Goal: Find specific page/section: Find specific page/section

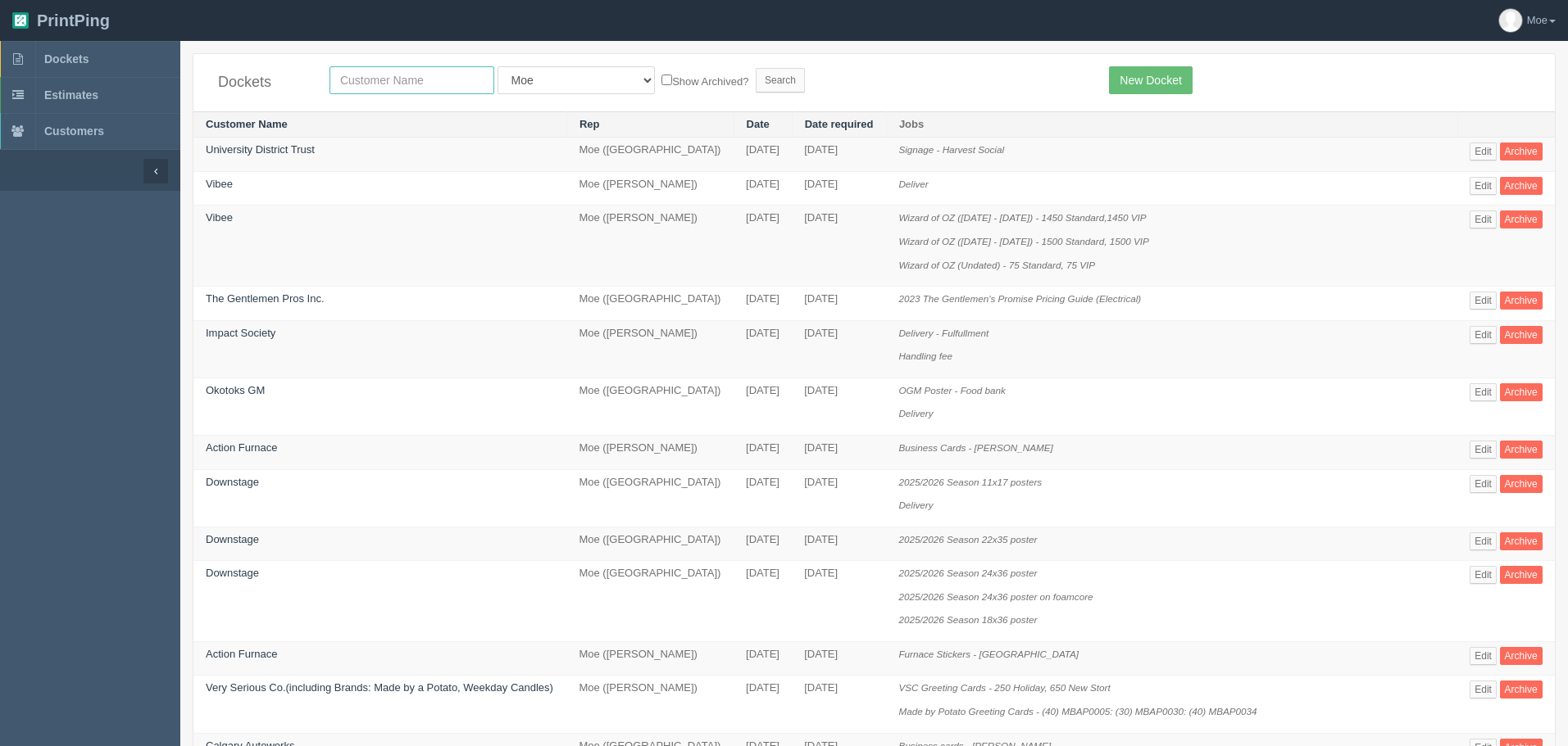
click at [412, 77] on input "text" at bounding box center [412, 80] width 164 height 28
type input "vibee"
click at [756, 76] on input "Search" at bounding box center [780, 79] width 49 height 24
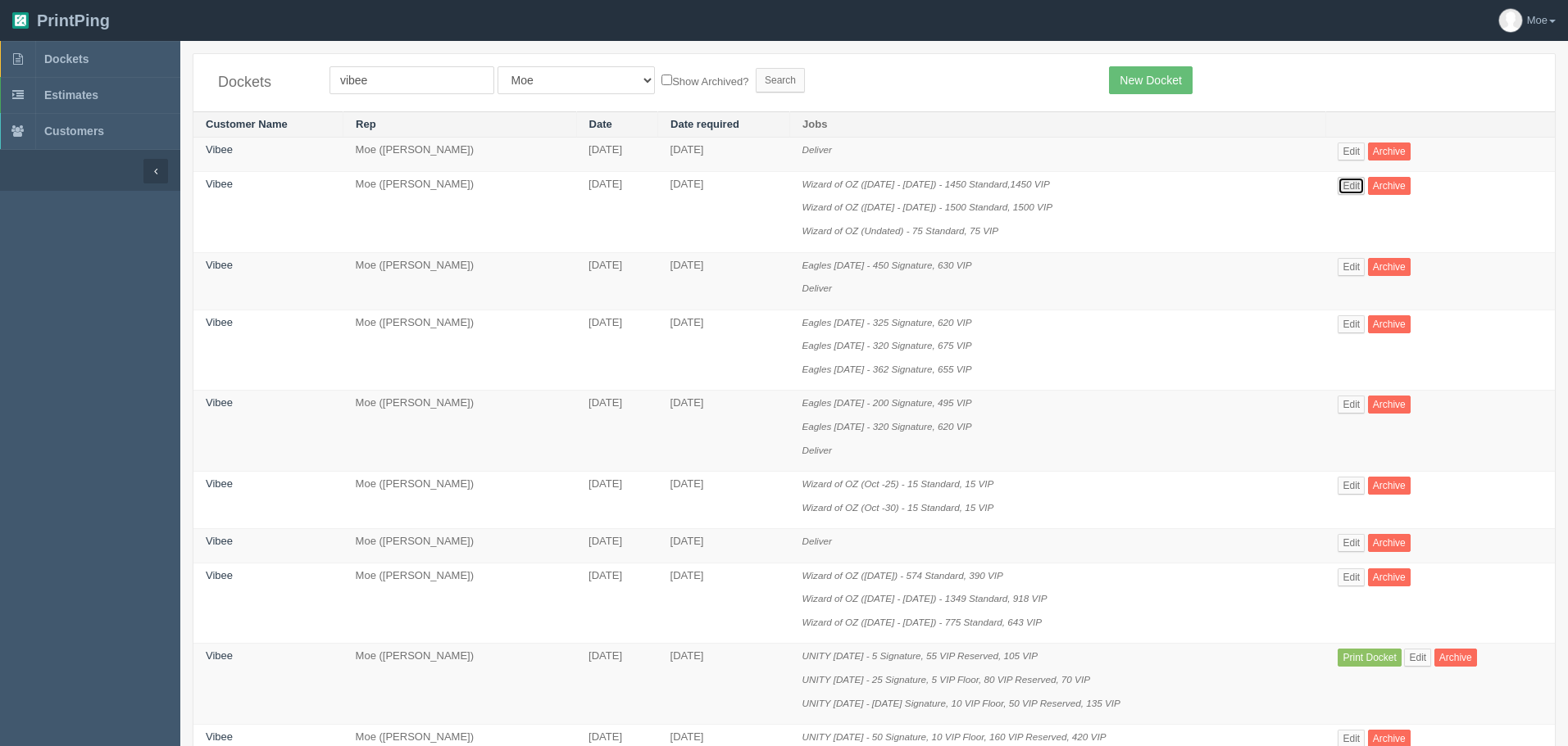
click at [1352, 188] on link "Edit" at bounding box center [1351, 186] width 27 height 18
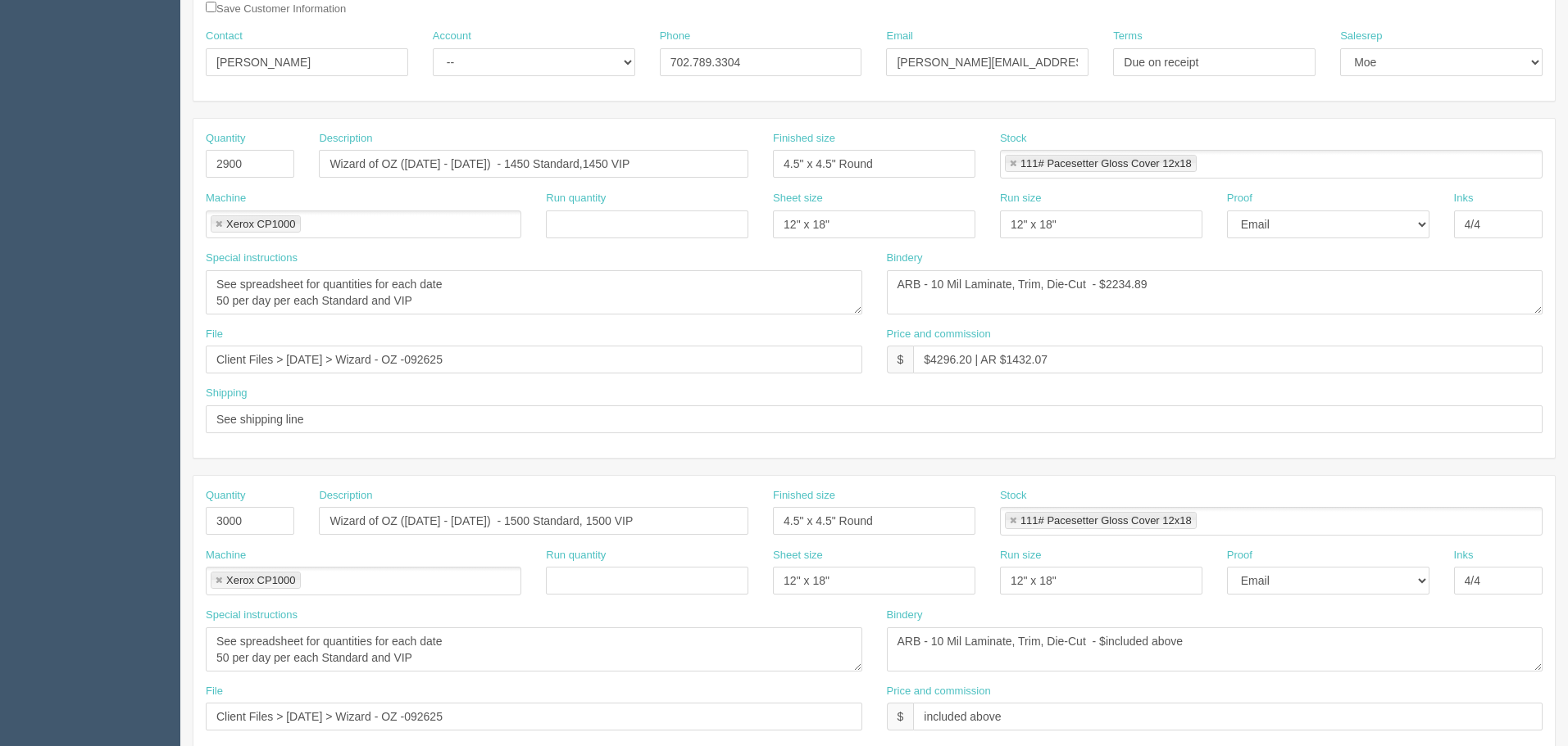
scroll to position [491, 0]
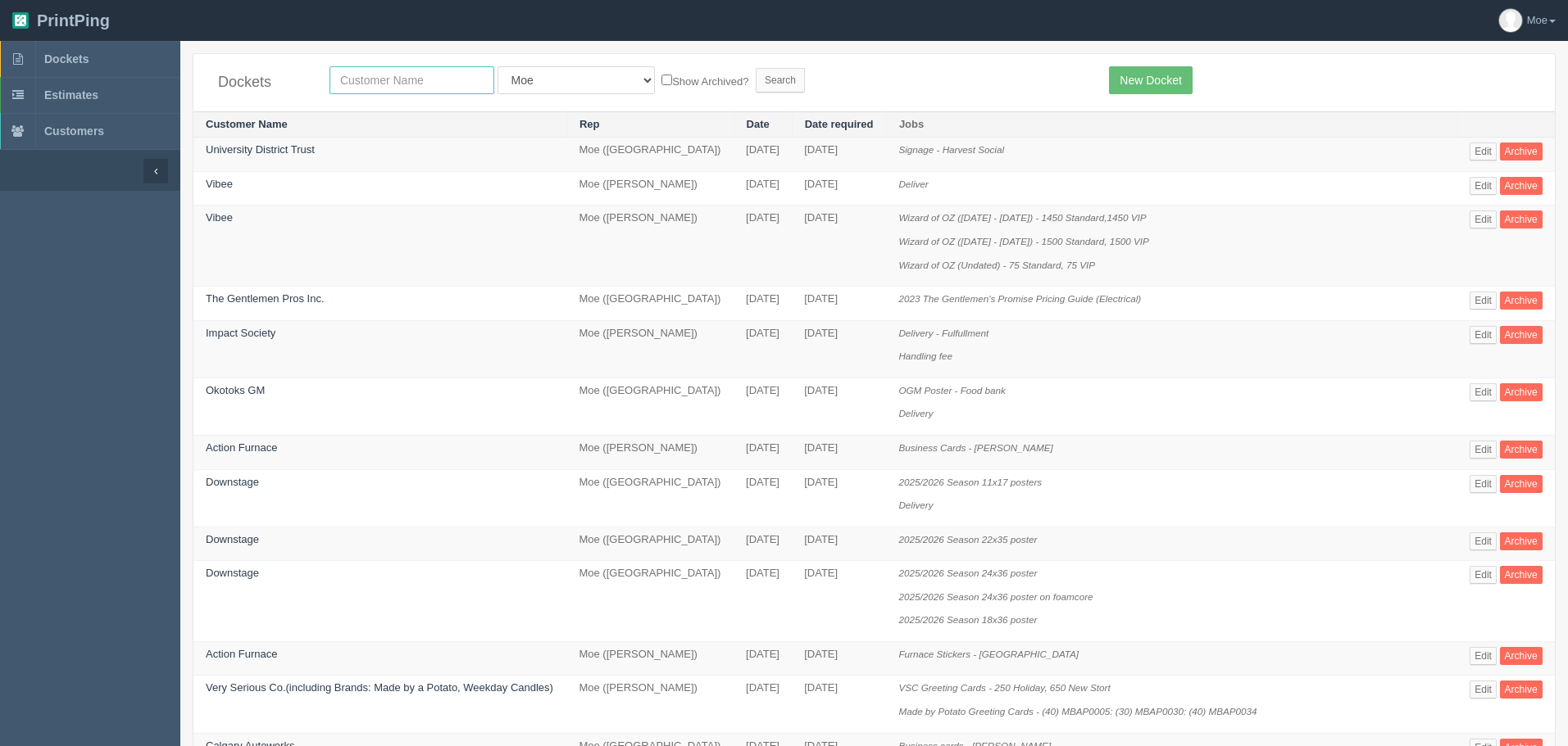
click at [367, 80] on input "text" at bounding box center [412, 80] width 164 height 28
type input "boom"
click at [756, 68] on input "Search" at bounding box center [780, 79] width 49 height 24
